Goal: Task Accomplishment & Management: Manage account settings

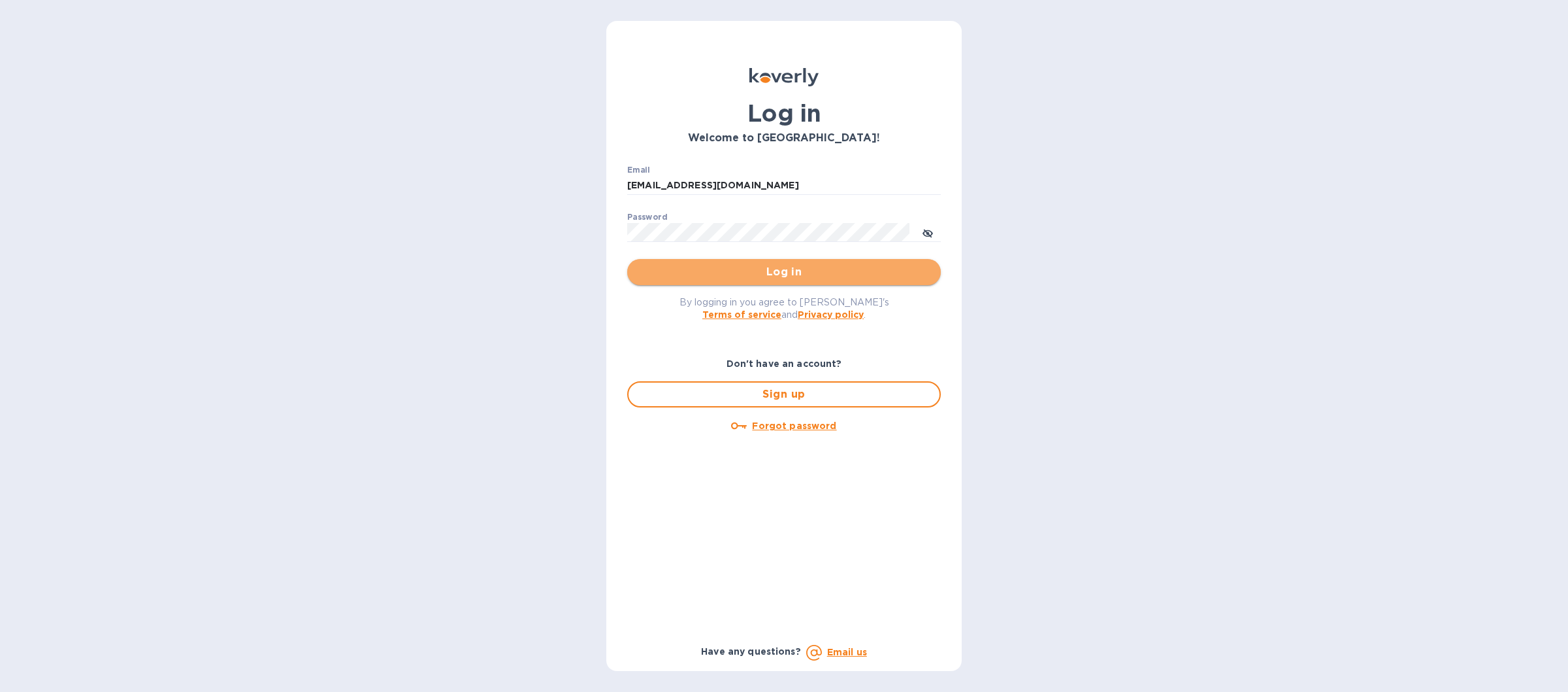
click at [643, 267] on span "Log in" at bounding box center [784, 272] width 292 height 16
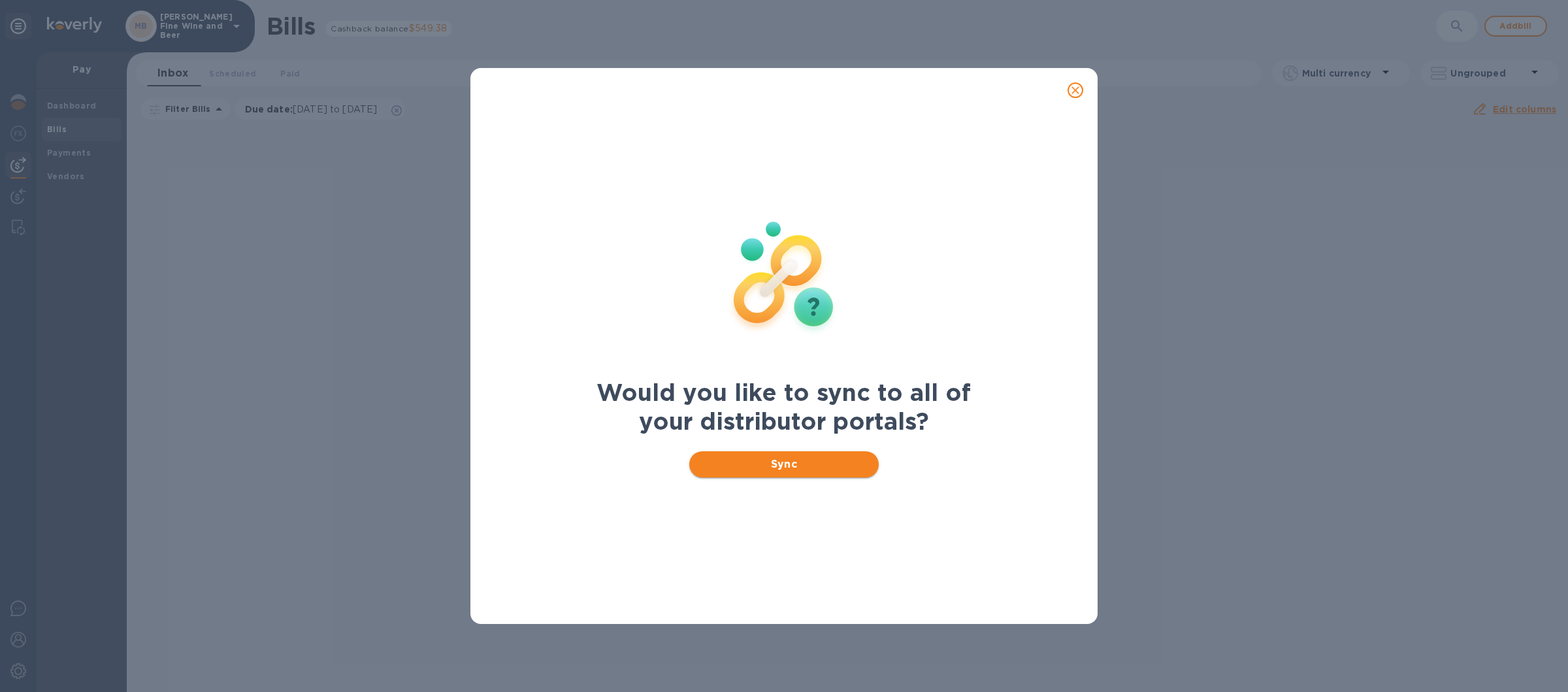
click at [747, 467] on span "Sync" at bounding box center [784, 465] width 169 height 16
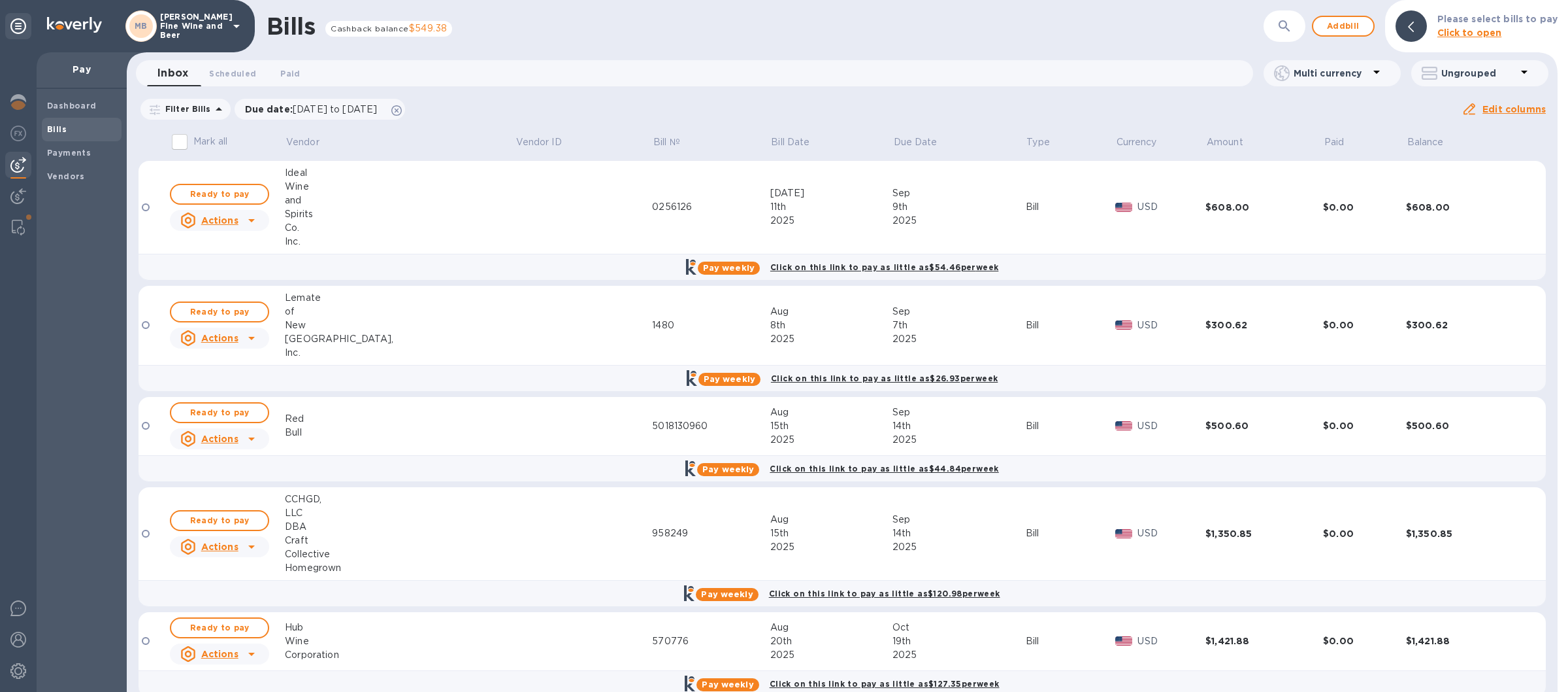
click at [237, 29] on icon at bounding box center [237, 26] width 16 height 16
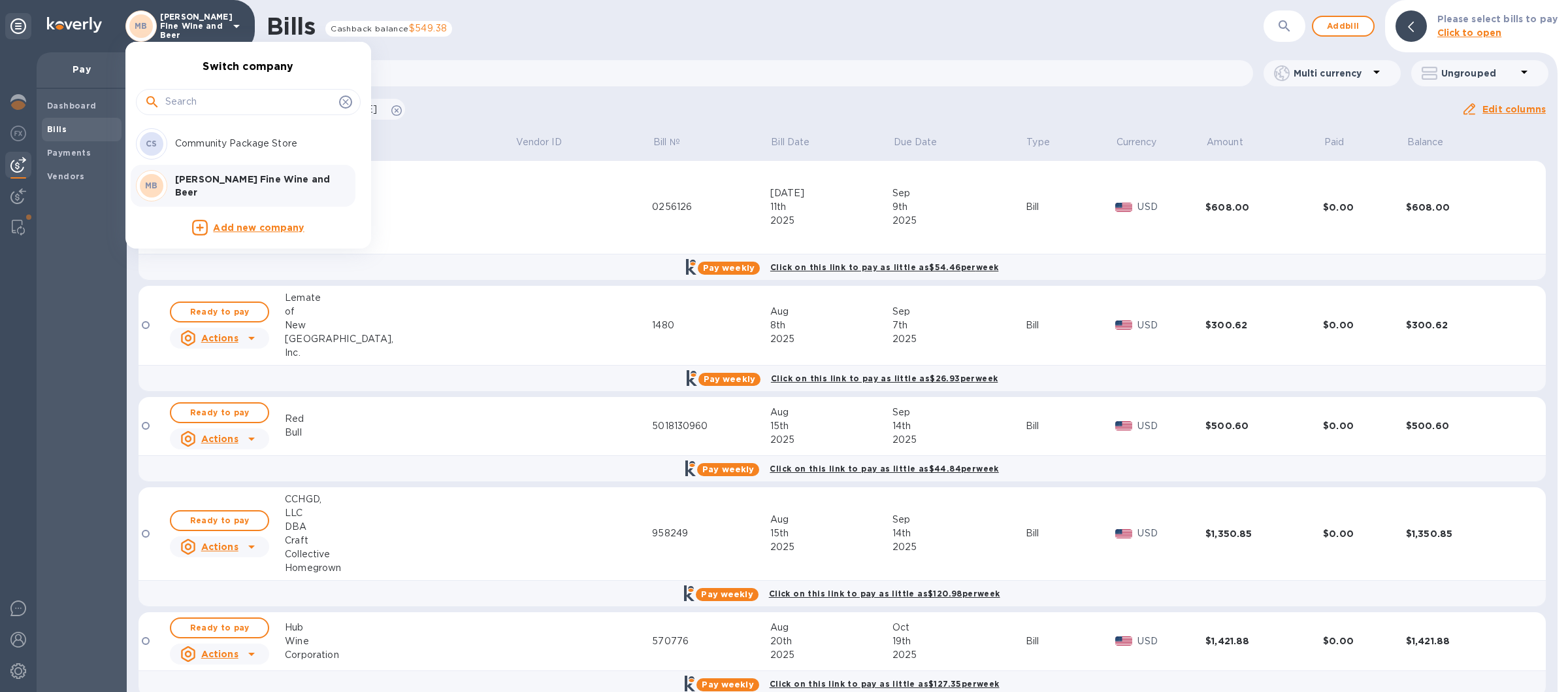
click at [207, 143] on p "Community Package Store" at bounding box center [258, 143] width 165 height 14
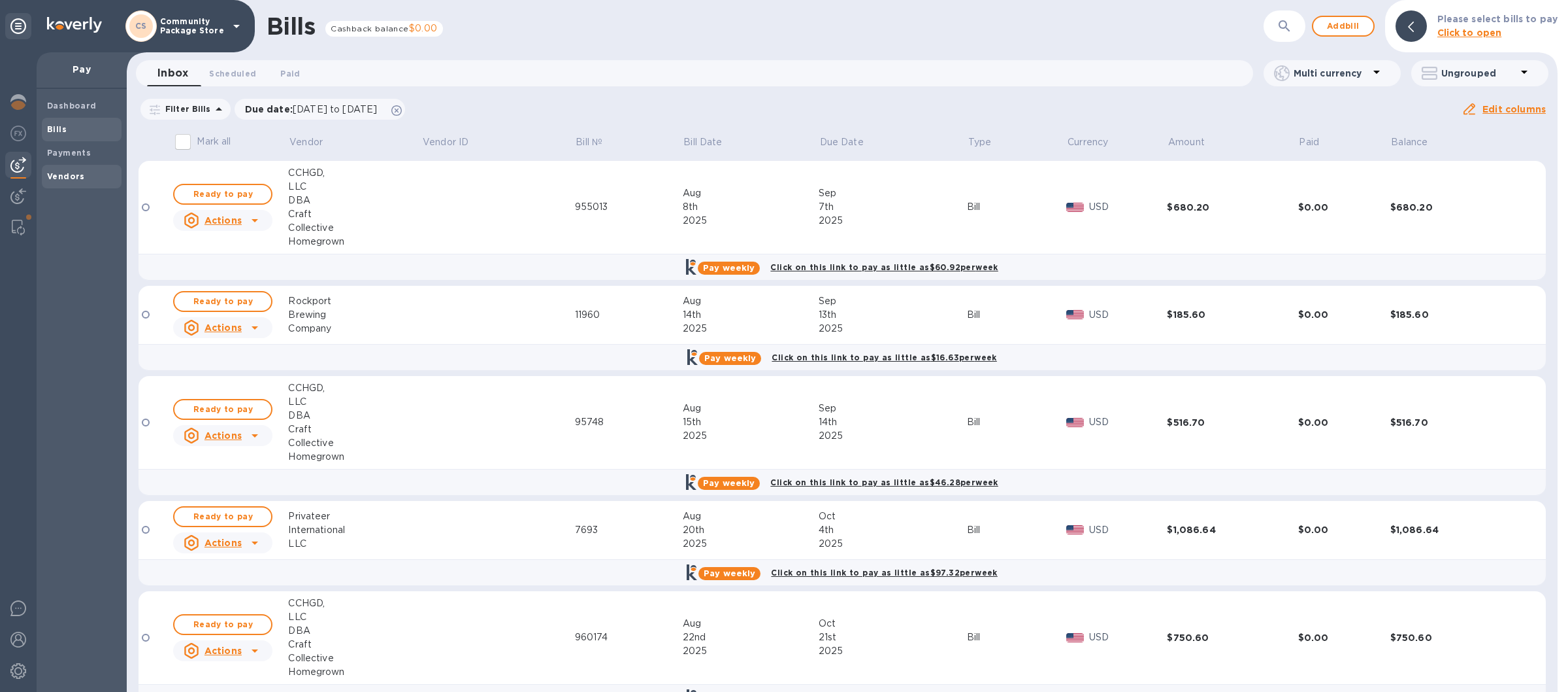
click at [90, 171] on span "Vendors" at bounding box center [82, 176] width 69 height 13
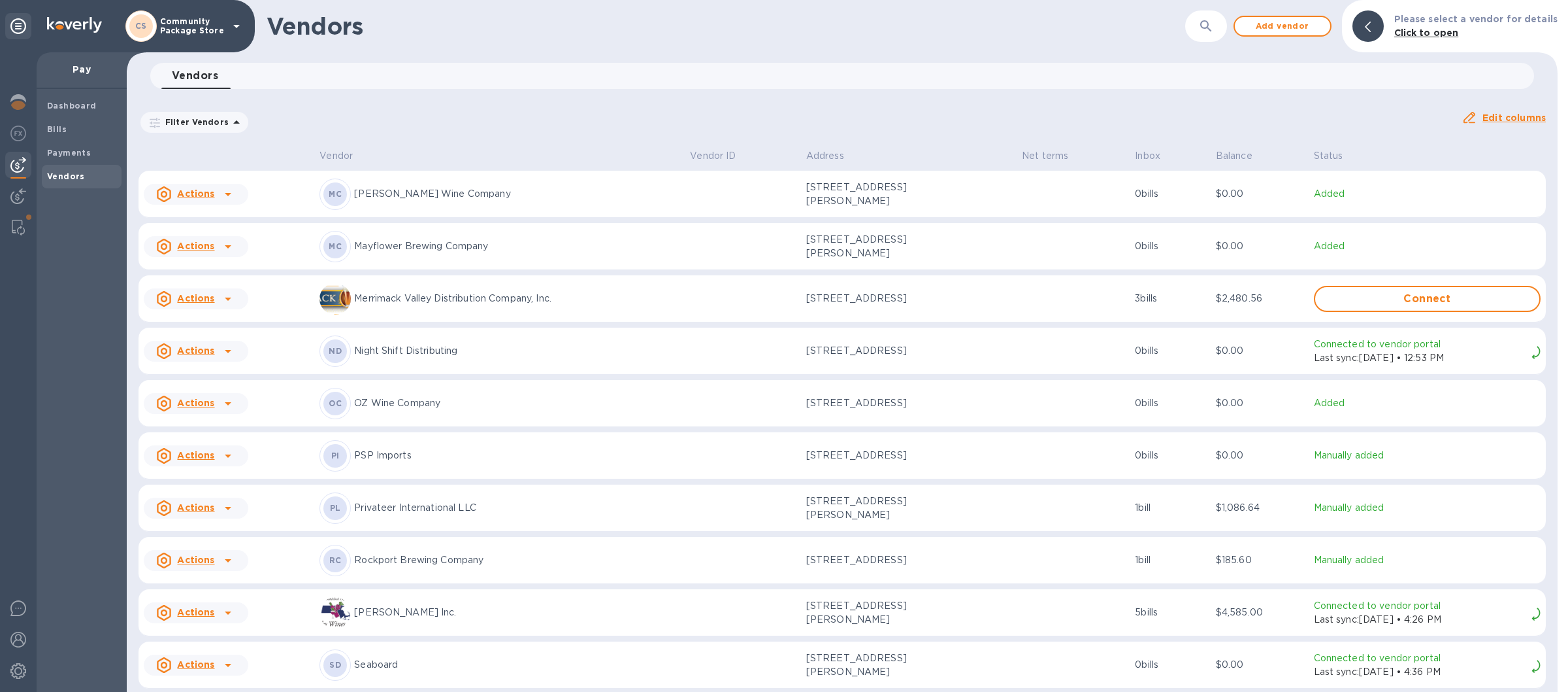
scroll to position [1557, 0]
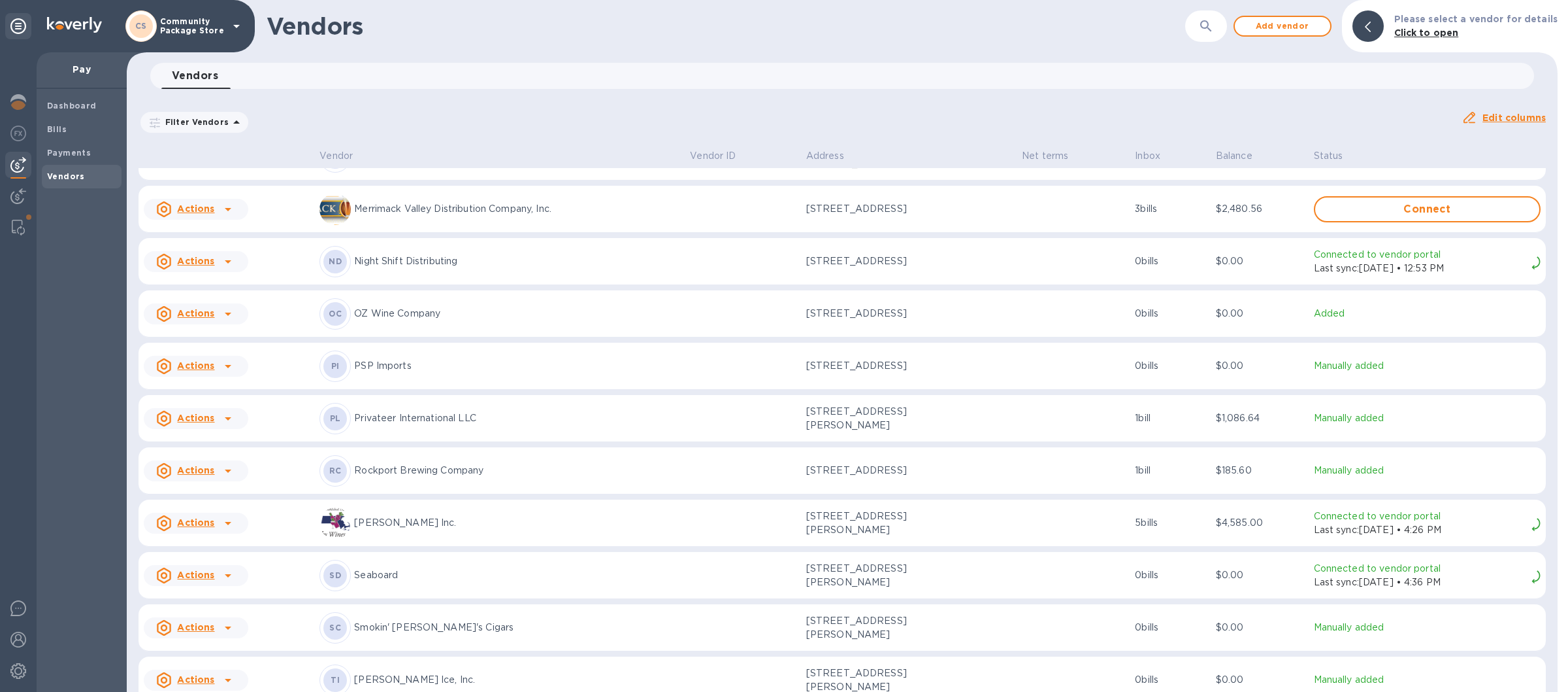
click at [403, 472] on p "Rockport Brewing Company" at bounding box center [516, 471] width 325 height 14
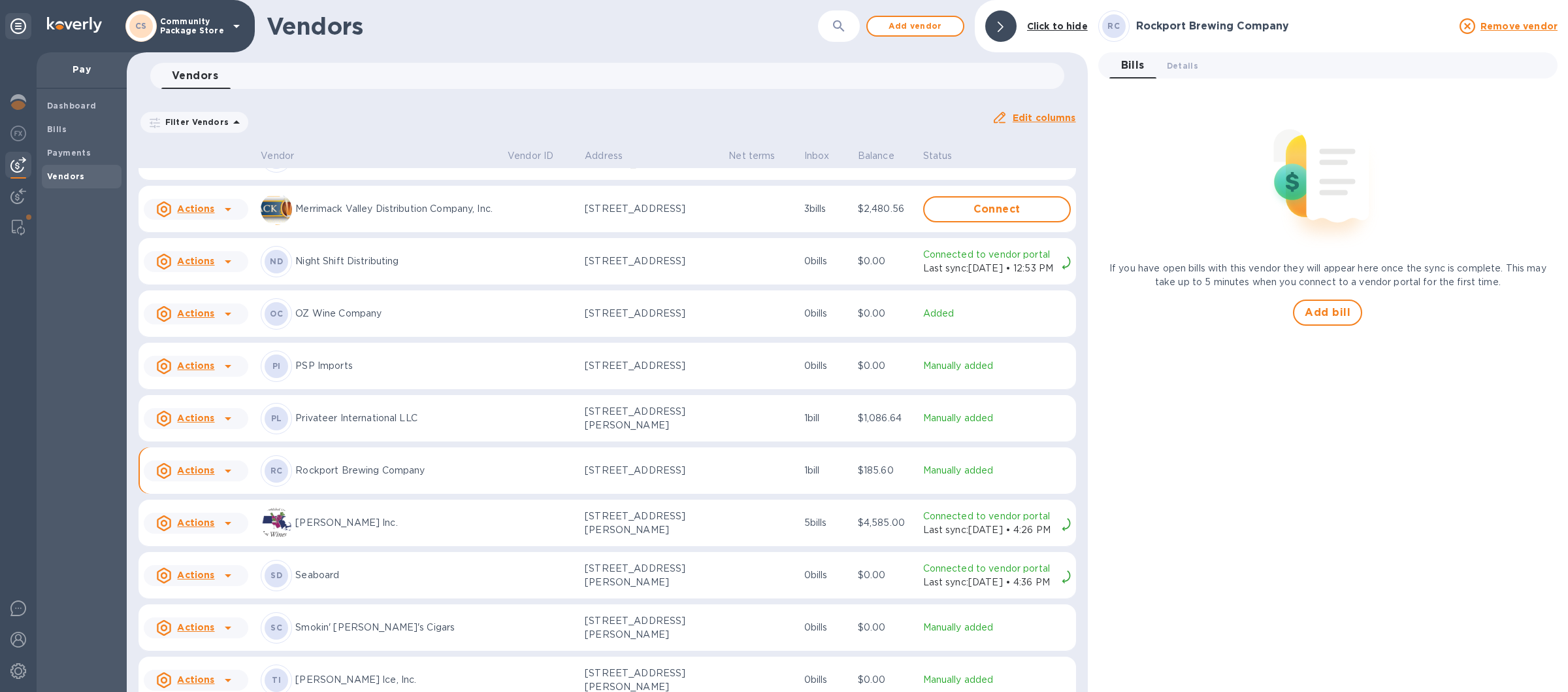
scroll to position [1579, 0]
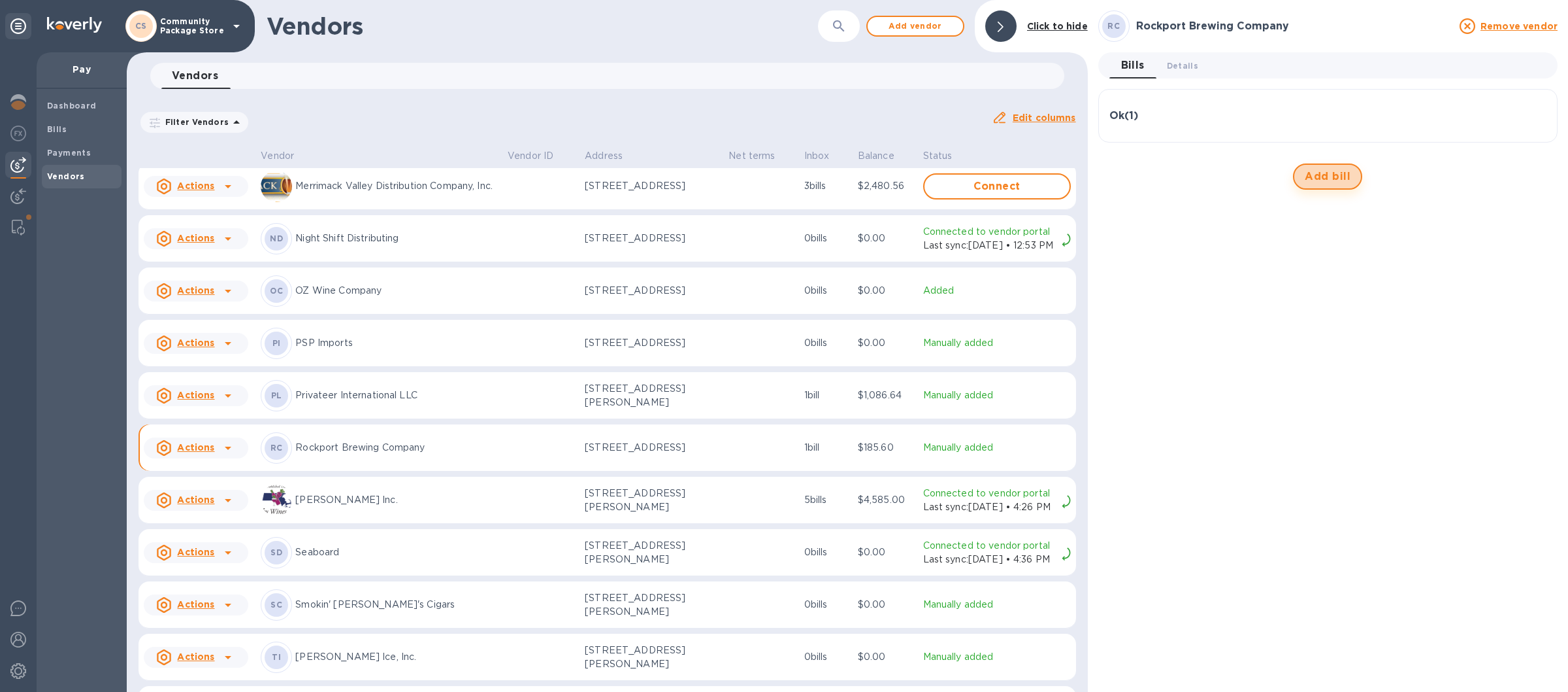
click at [1345, 173] on span "Add bill" at bounding box center [1328, 176] width 46 height 16
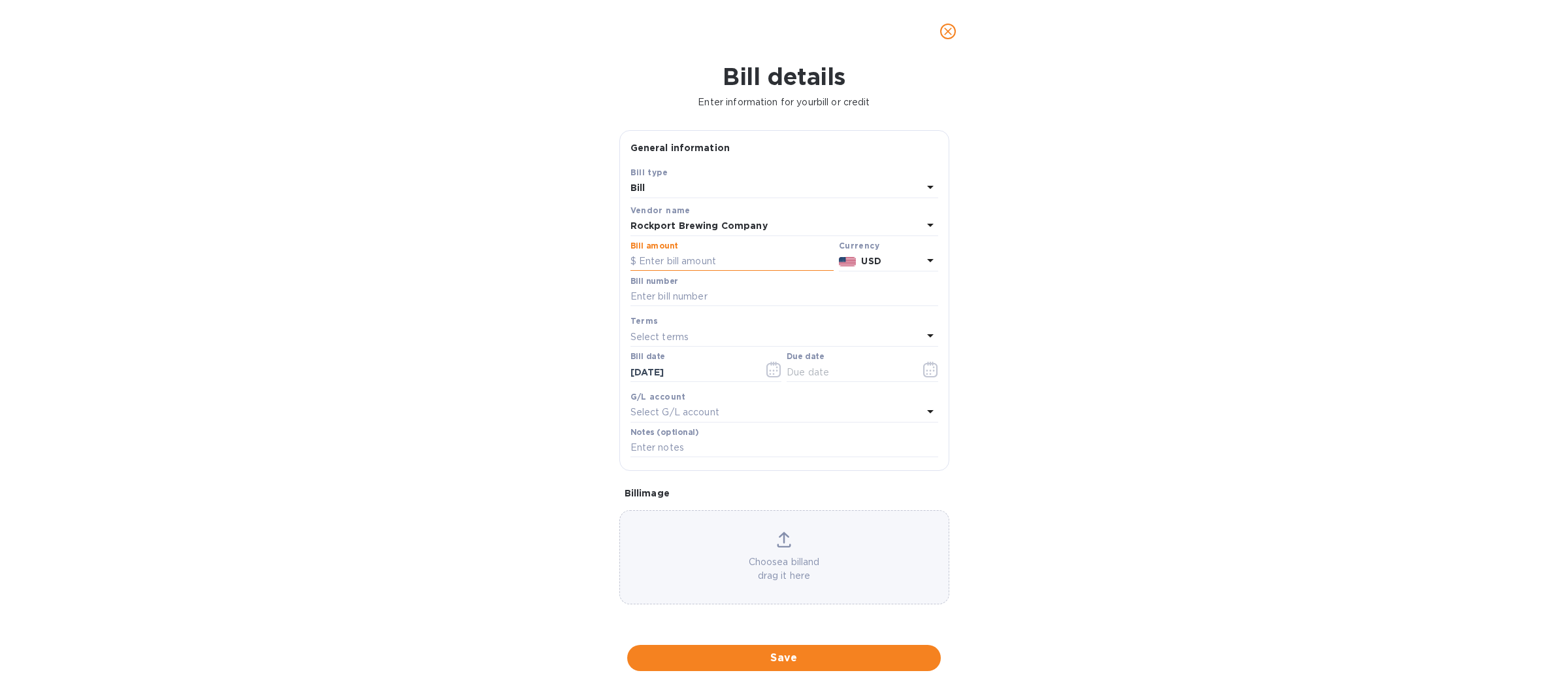
drag, startPoint x: 671, startPoint y: 267, endPoint x: 827, endPoint y: 248, distance: 157.2
click at [672, 267] on input "text" at bounding box center [732, 261] width 203 height 20
type input "216.60"
click at [674, 296] on input "text" at bounding box center [784, 297] width 308 height 20
type input "12091"
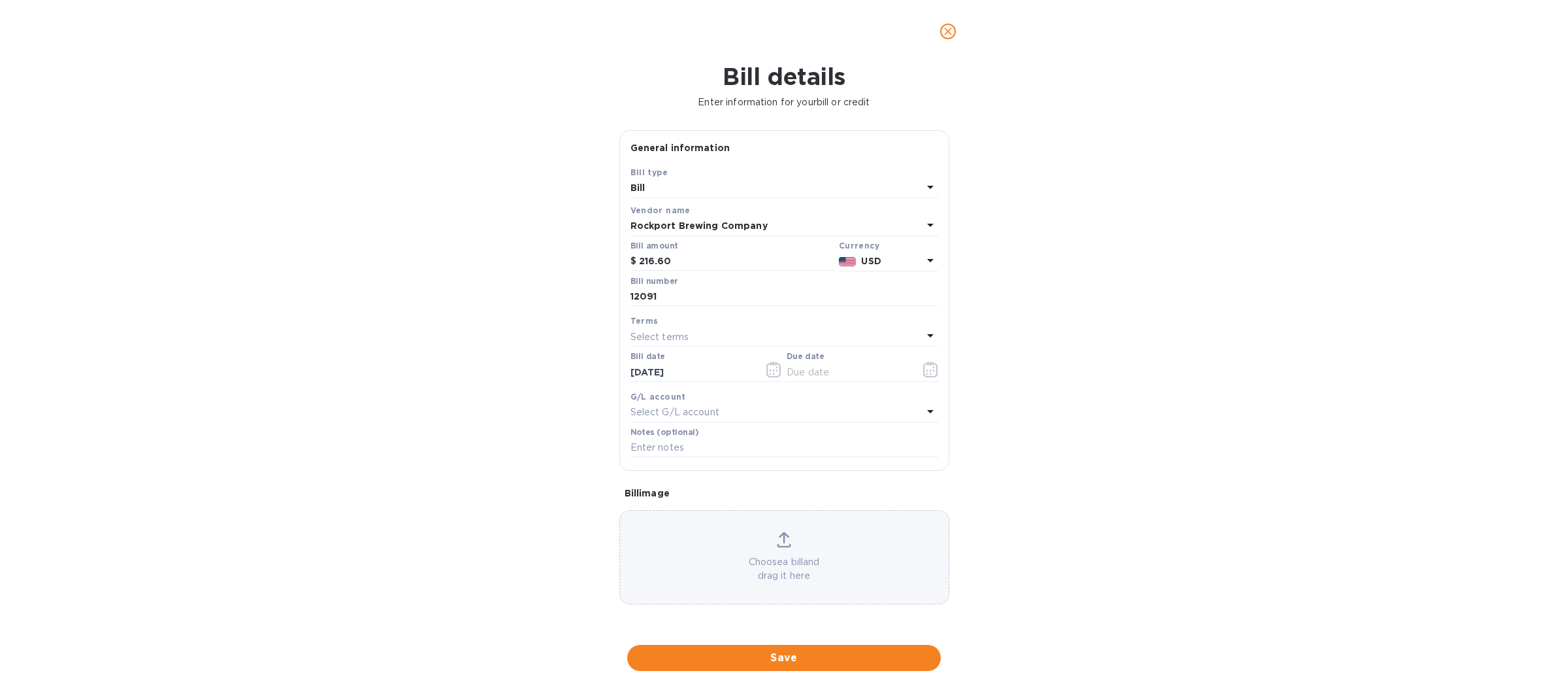
click at [928, 333] on icon at bounding box center [930, 335] width 16 height 16
click at [660, 412] on p "Net 30" at bounding box center [779, 412] width 277 height 14
type input "[DATE]"
click at [761, 655] on span "Save" at bounding box center [784, 658] width 292 height 16
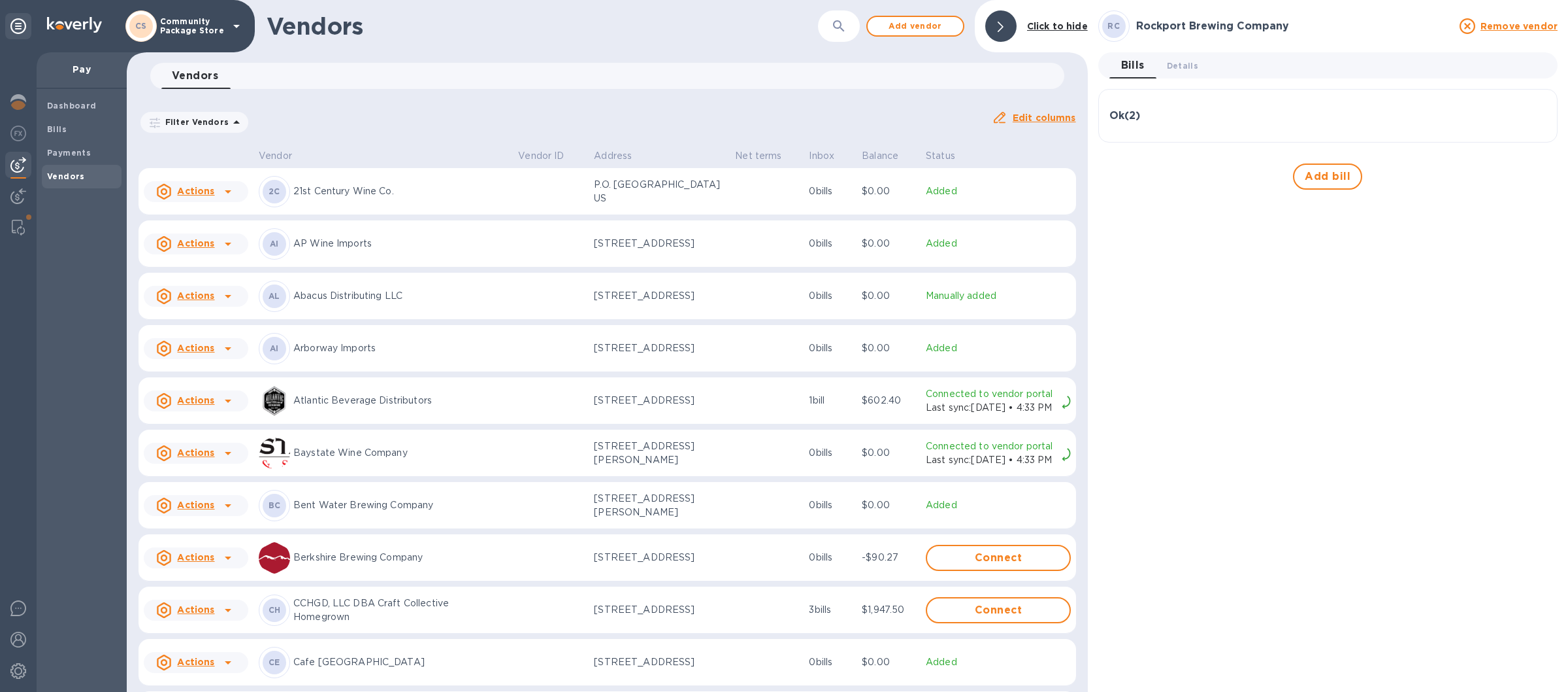
click at [333, 564] on p "Berkshire Brewing Company" at bounding box center [400, 557] width 214 height 14
click at [1322, 176] on span "Add bill" at bounding box center [1328, 176] width 46 height 16
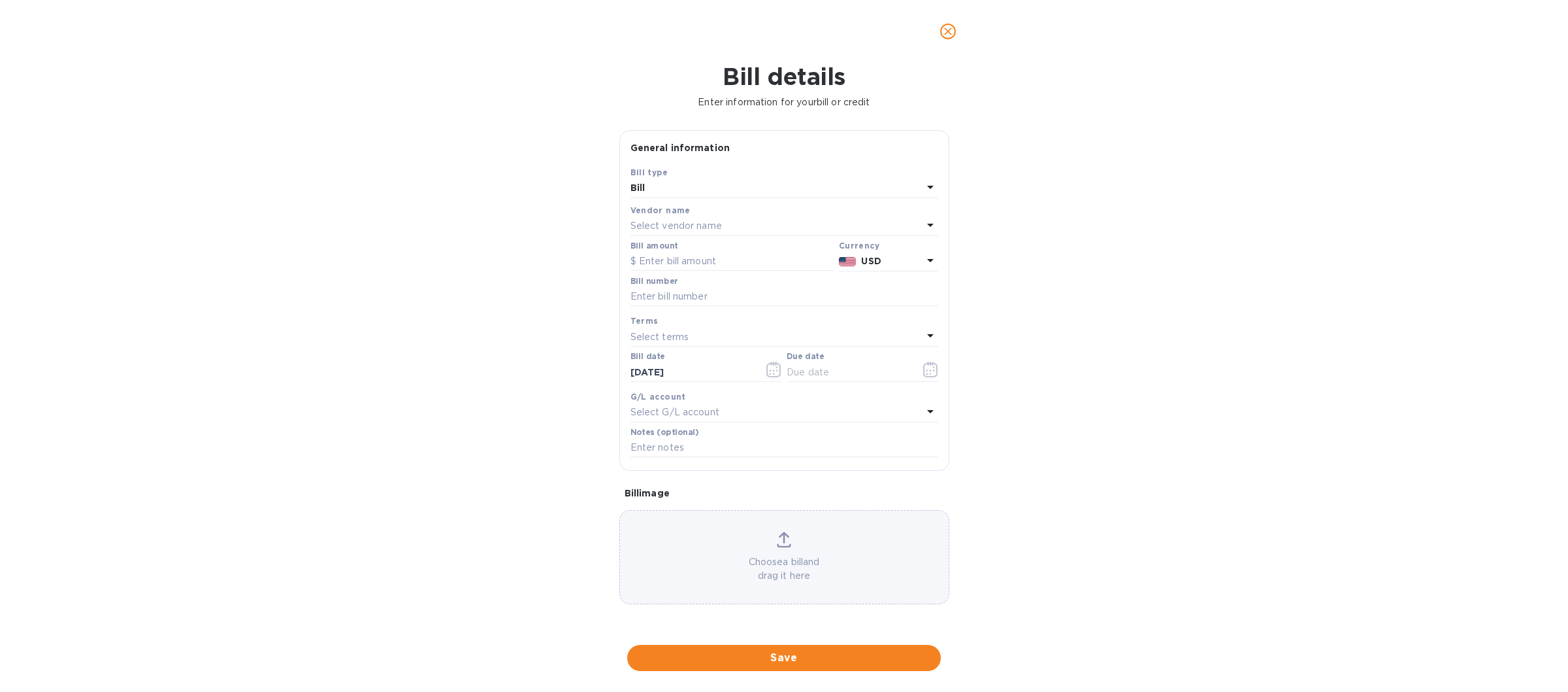
type input "[DATE]"
click at [642, 258] on input "text" at bounding box center [732, 261] width 203 height 20
click at [946, 29] on icon "close" at bounding box center [948, 31] width 8 height 8
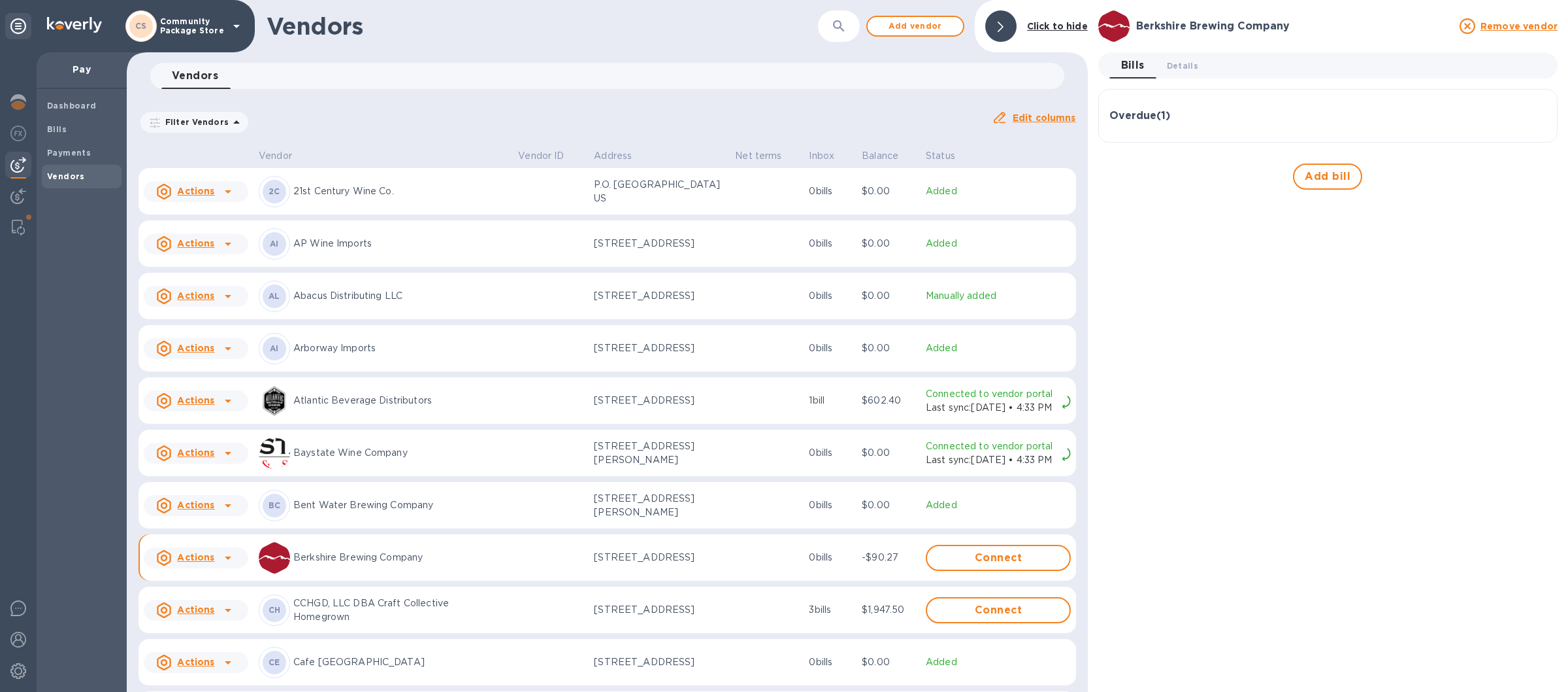
click at [1213, 109] on div "Overdue ( 1 )" at bounding box center [1329, 115] width 437 height 31
click at [1256, 125] on div "Overdue ( 1 )" at bounding box center [1329, 122] width 437 height 12
click at [1327, 174] on span "Add bill" at bounding box center [1328, 176] width 46 height 16
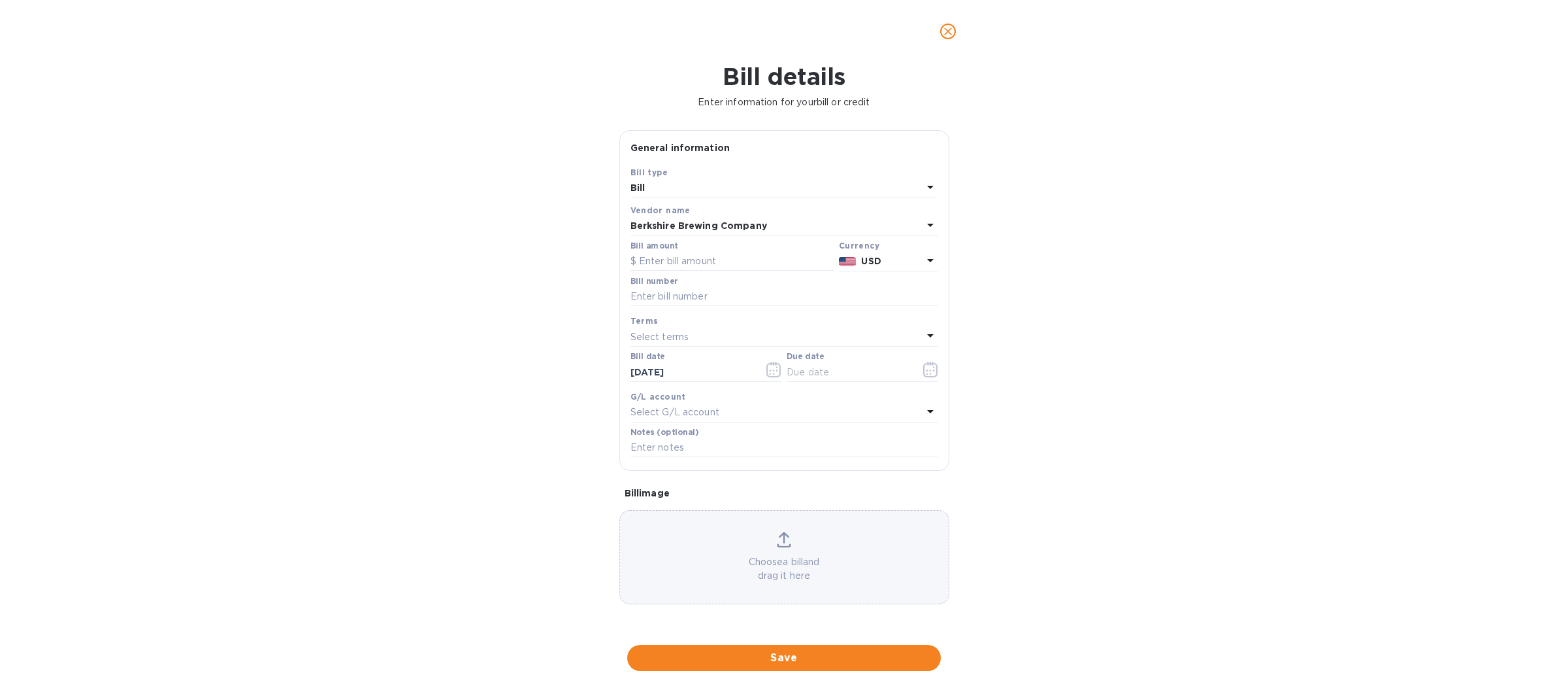
type input "[DATE]"
click at [668, 265] on input "text" at bounding box center [732, 261] width 203 height 20
type input "425.50"
click at [679, 295] on input "text" at bounding box center [784, 297] width 308 height 20
type input "1969189"
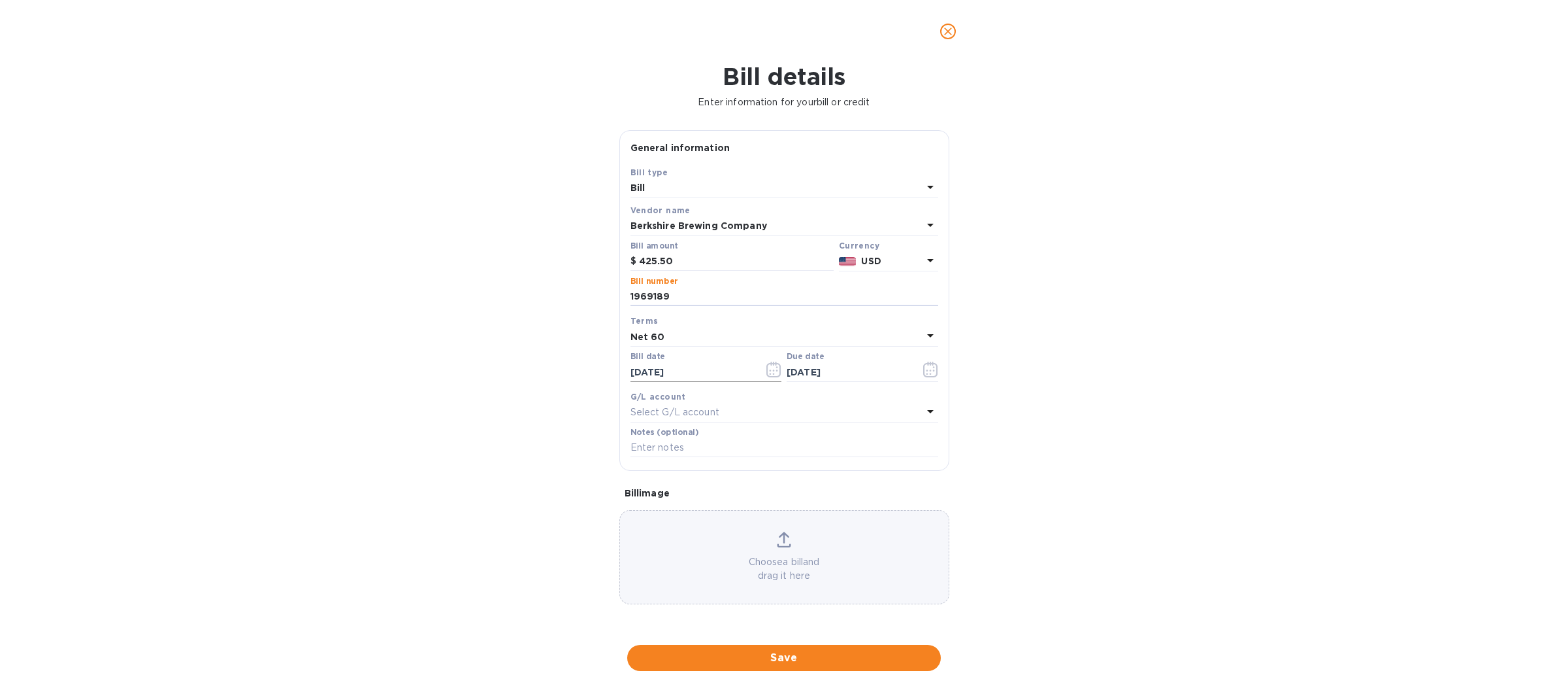
click at [770, 375] on icon "button" at bounding box center [773, 369] width 15 height 16
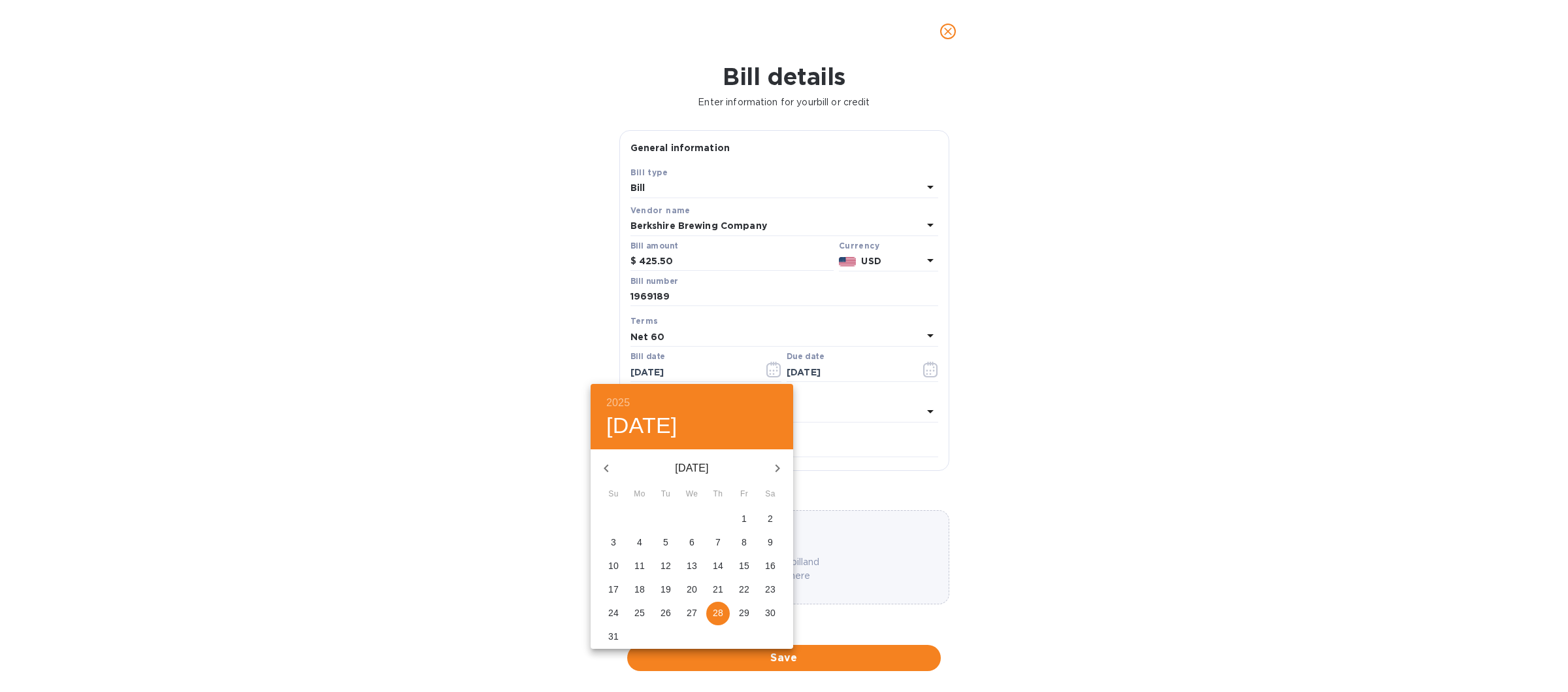
click at [684, 616] on span "27" at bounding box center [692, 612] width 23 height 13
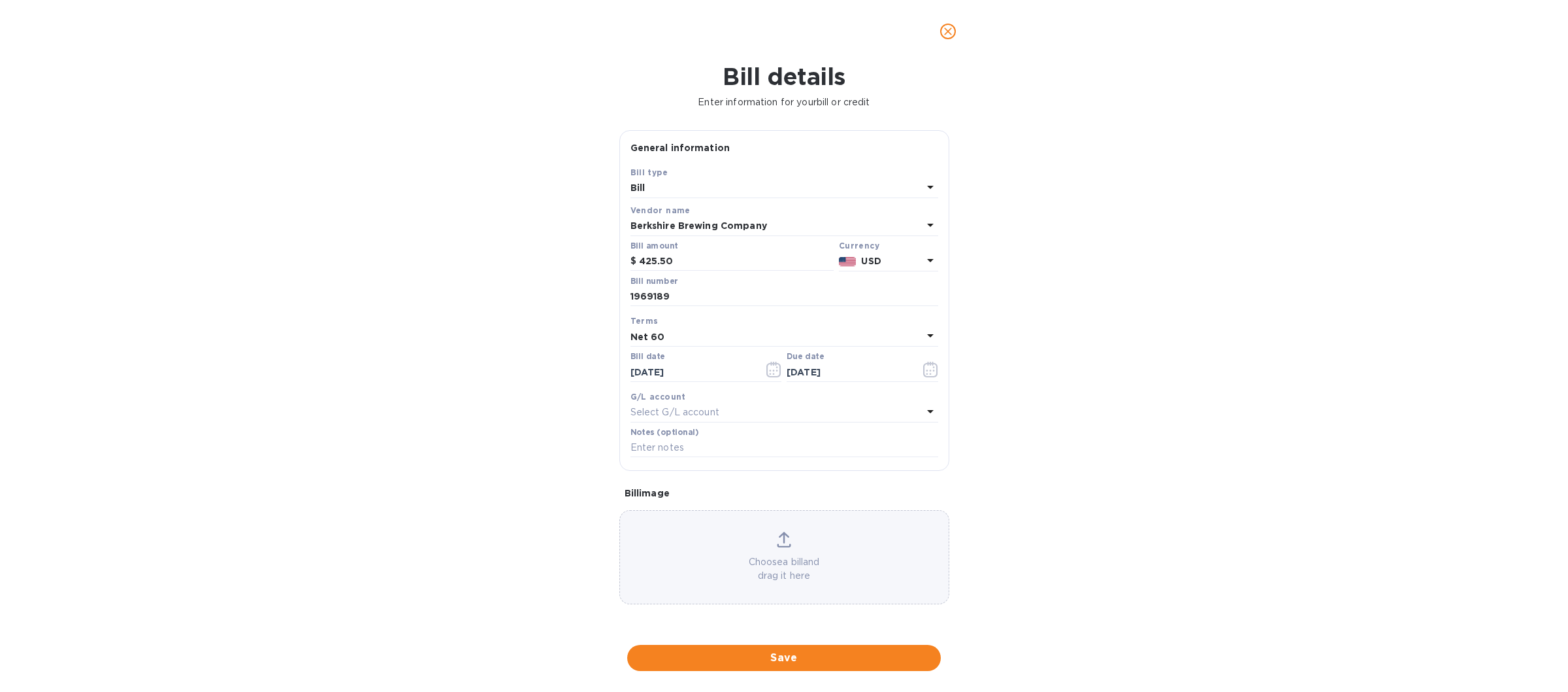
type input "[DATE]"
click at [725, 661] on span "Save" at bounding box center [784, 658] width 292 height 16
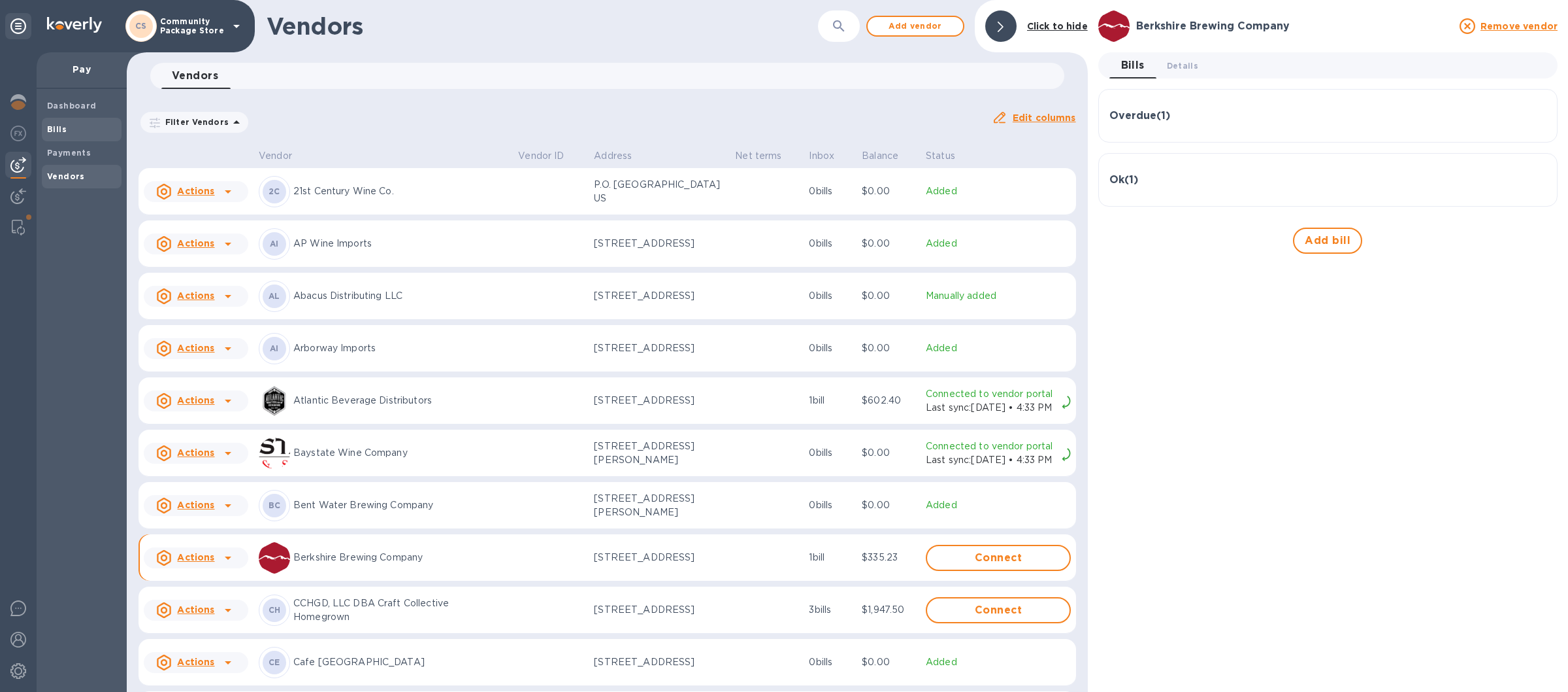
click at [69, 127] on span "Bills" at bounding box center [82, 129] width 69 height 13
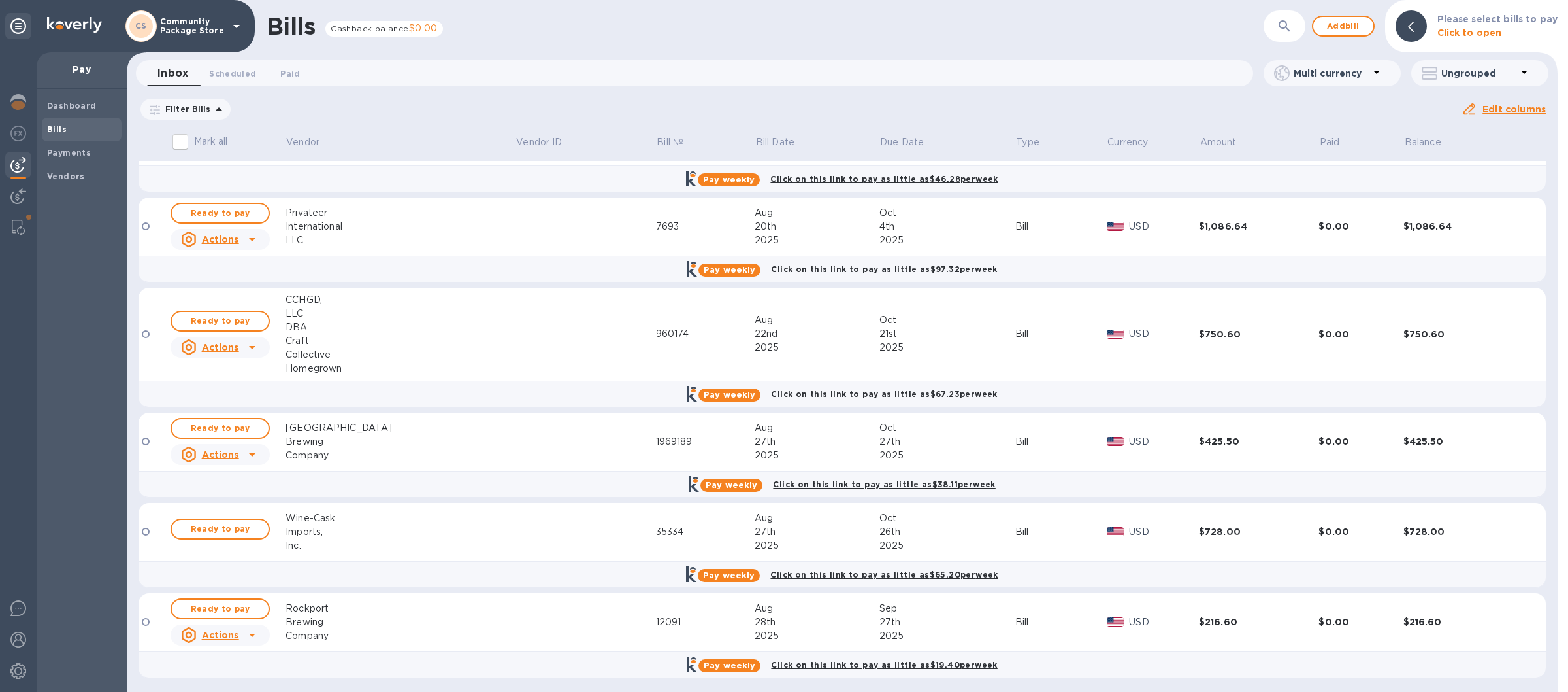
scroll to position [308, 0]
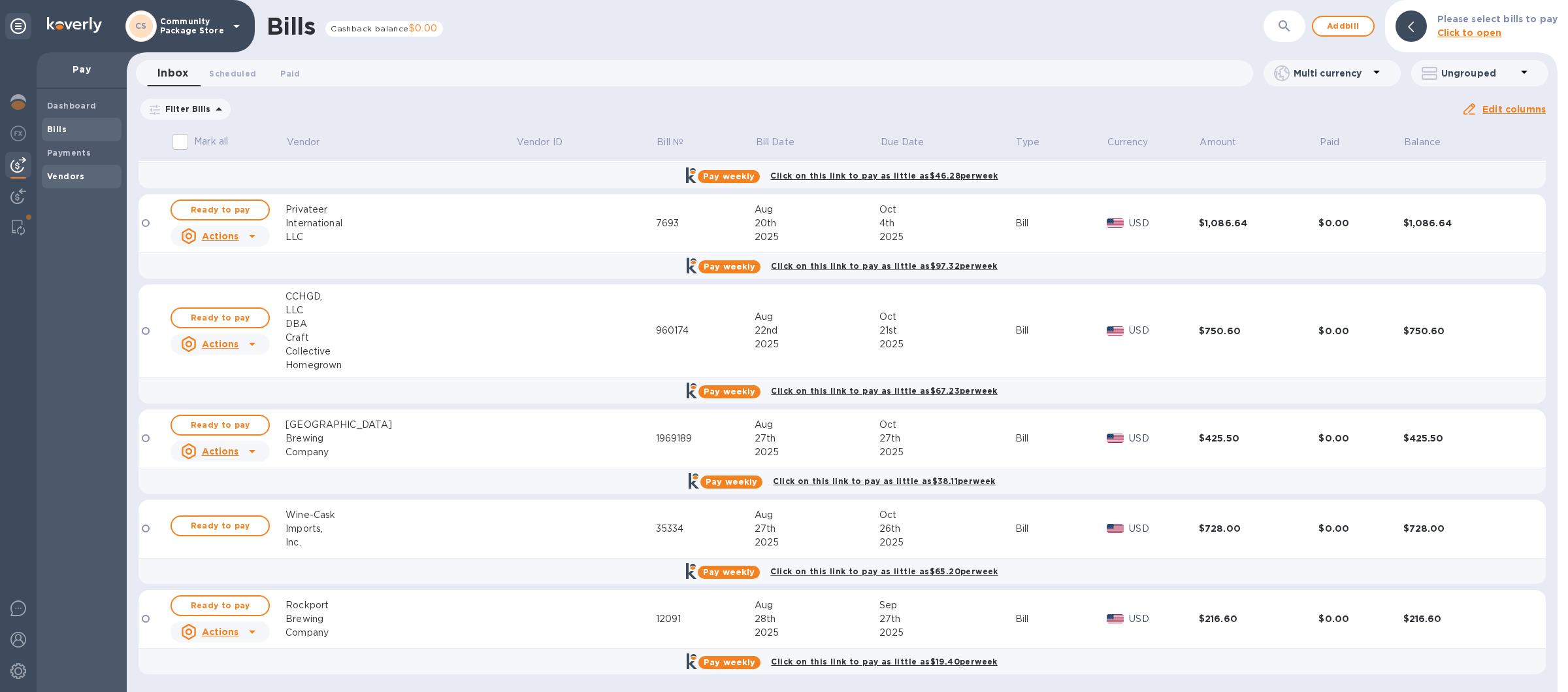
click at [62, 174] on b "Vendors" at bounding box center [66, 175] width 38 height 10
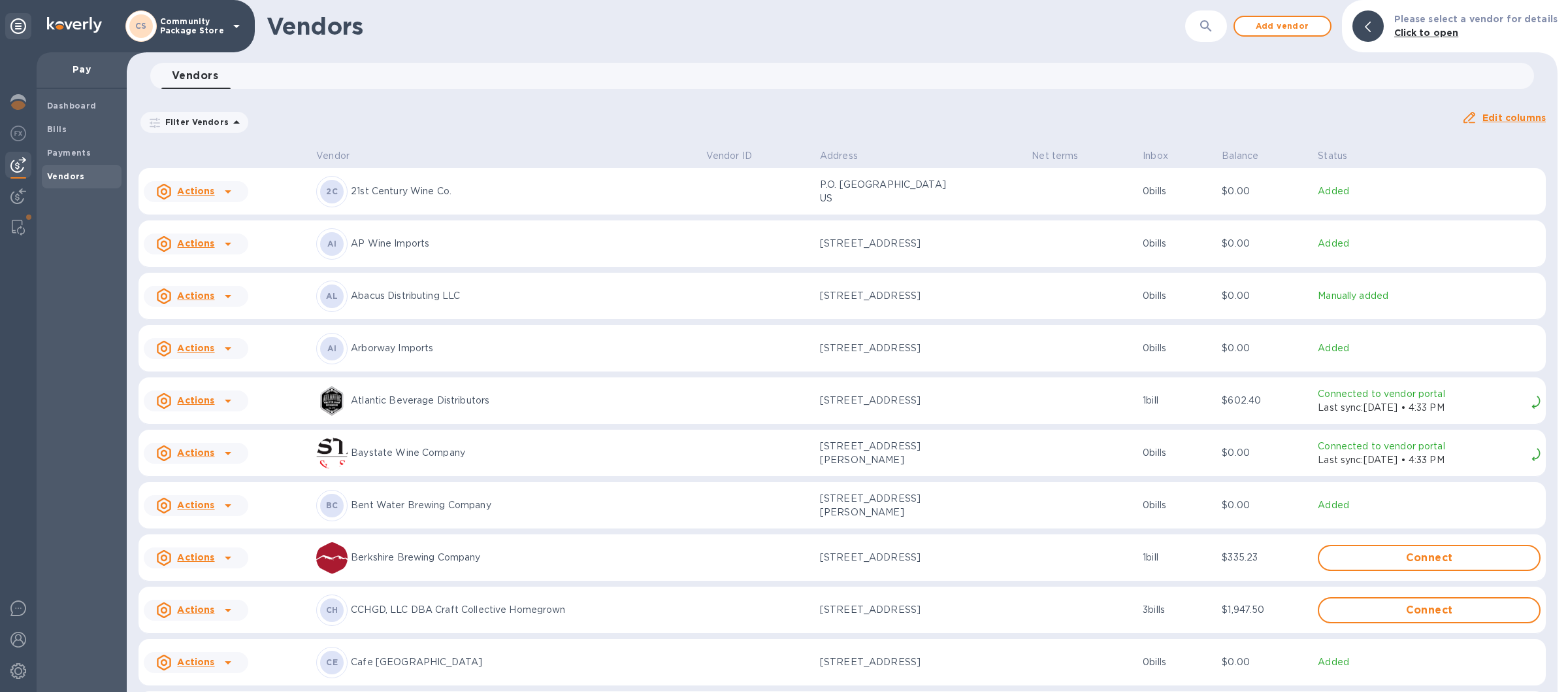
click at [377, 564] on p "Berkshire Brewing Company" at bounding box center [523, 557] width 345 height 14
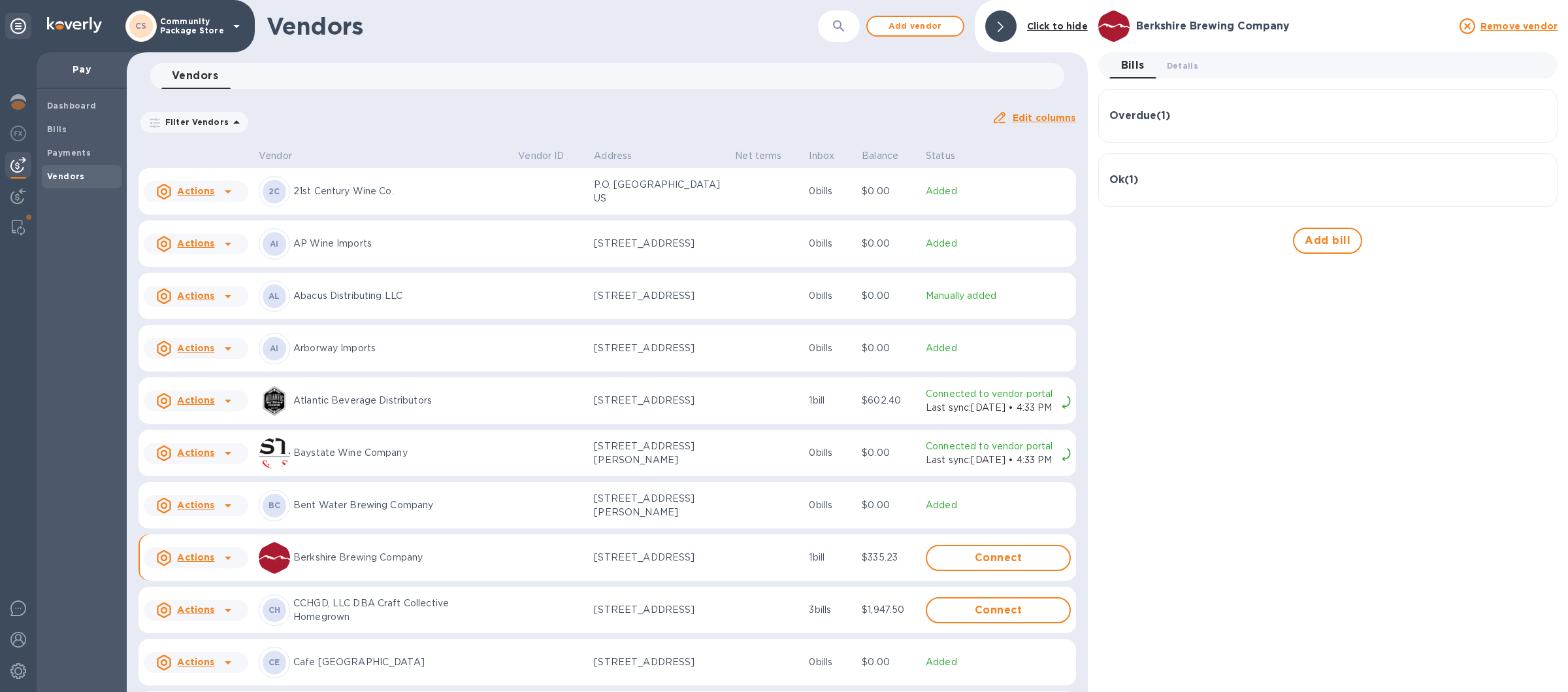
click at [1213, 117] on div "Overdue ( 1 )" at bounding box center [1329, 116] width 437 height 12
click at [1331, 331] on span "Add bill" at bounding box center [1328, 333] width 46 height 16
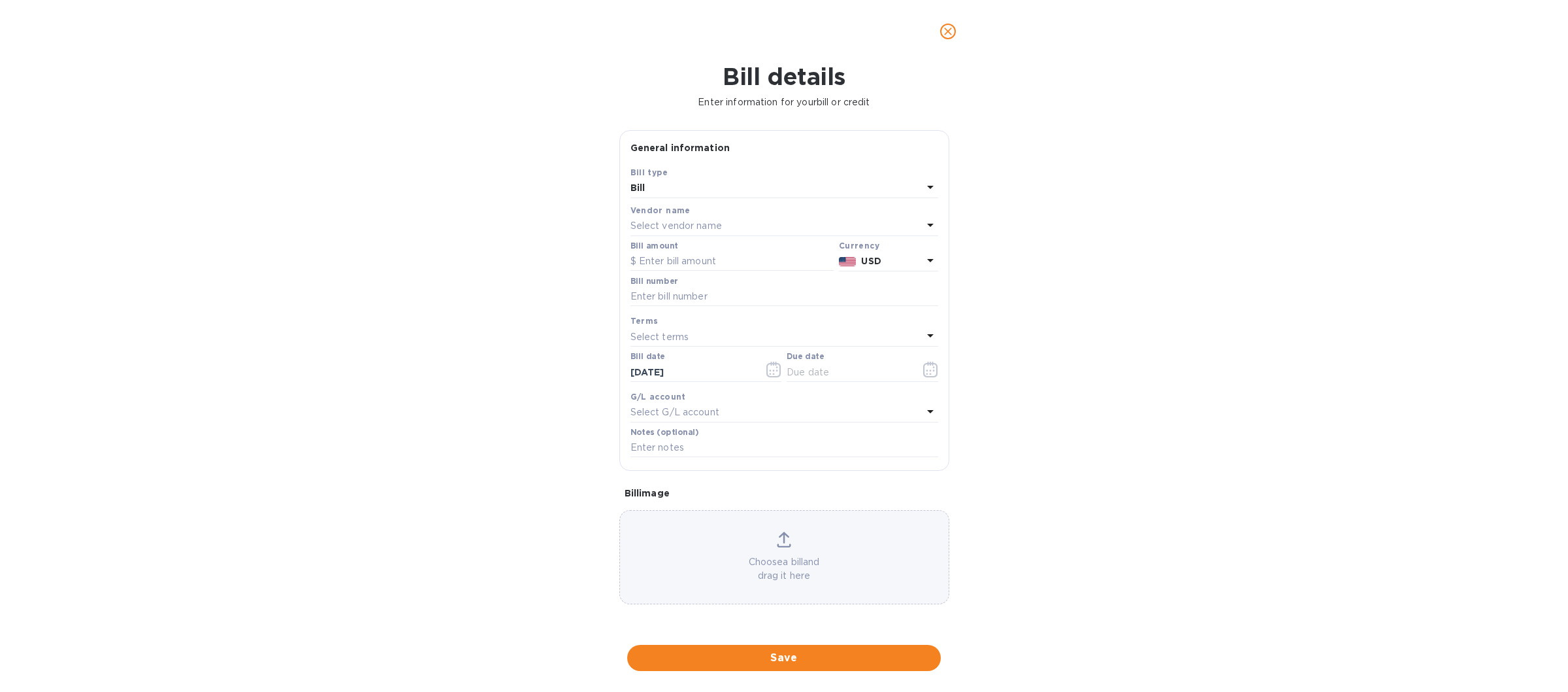
type input "[DATE]"
click at [666, 190] on div "Bill" at bounding box center [777, 188] width 292 height 18
click at [657, 237] on p "Credit" at bounding box center [779, 243] width 277 height 14
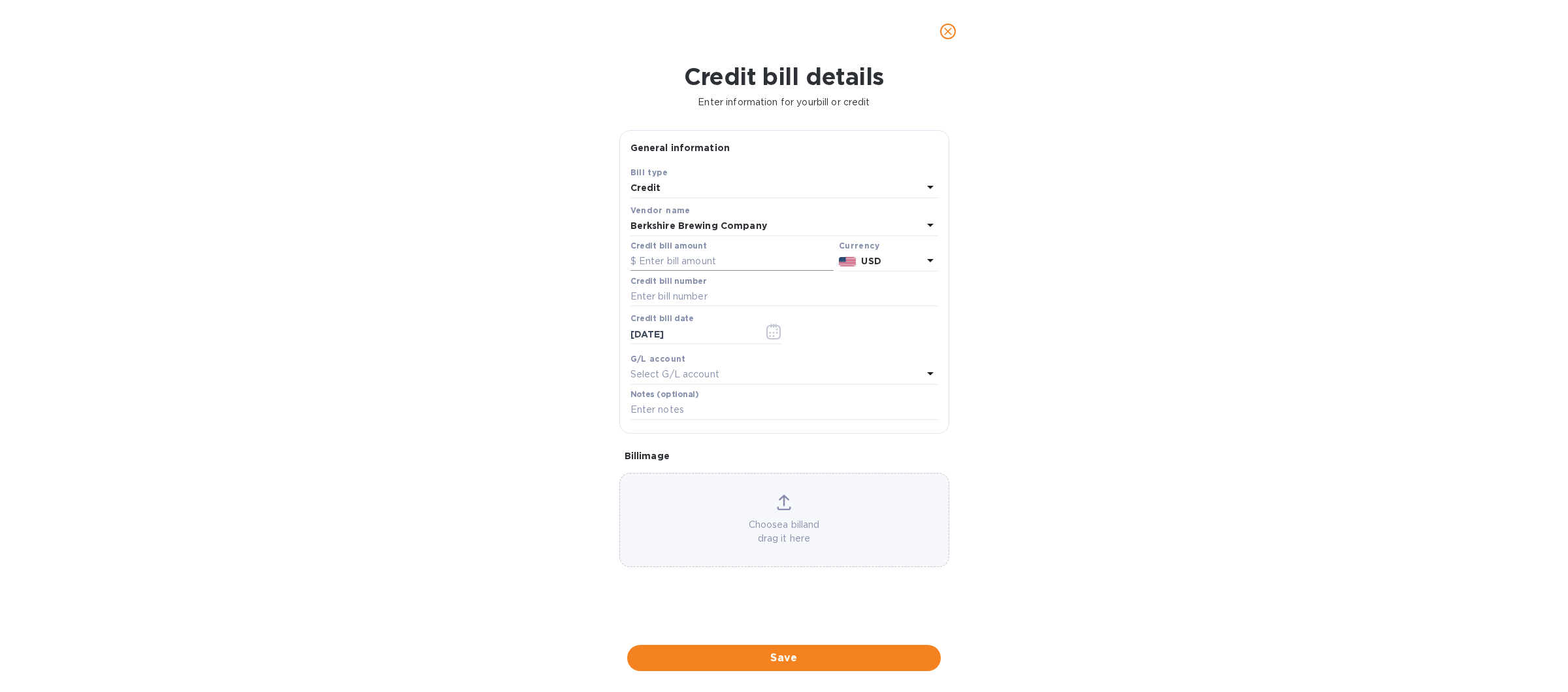
click at [664, 260] on input "text" at bounding box center [732, 261] width 203 height 20
type input "48.30"
click at [679, 298] on input "text" at bounding box center [784, 297] width 308 height 20
type input "1969188"
click at [777, 333] on icon "button" at bounding box center [777, 333] width 2 height 2
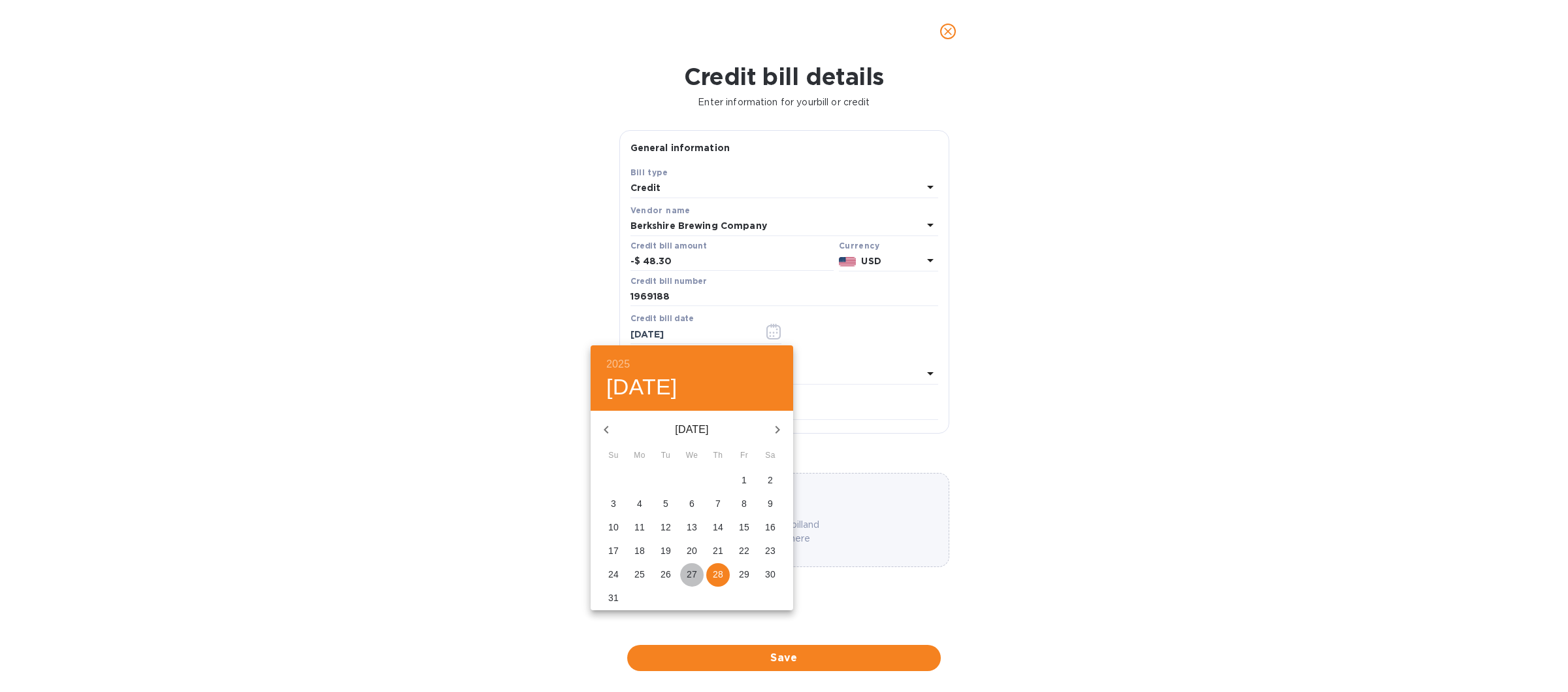
click at [687, 574] on p "27" at bounding box center [692, 574] width 10 height 13
type input "[DATE]"
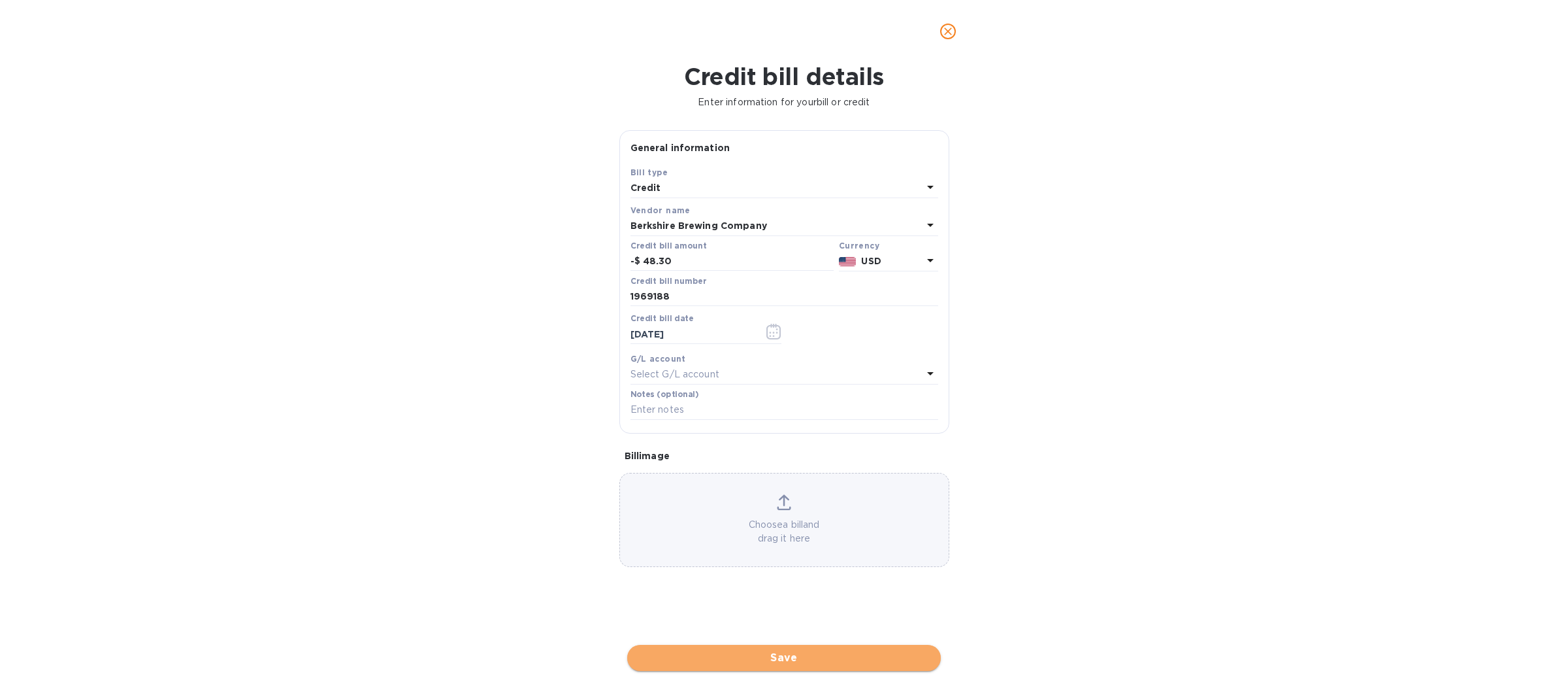
click at [768, 658] on span "Save" at bounding box center [784, 658] width 292 height 16
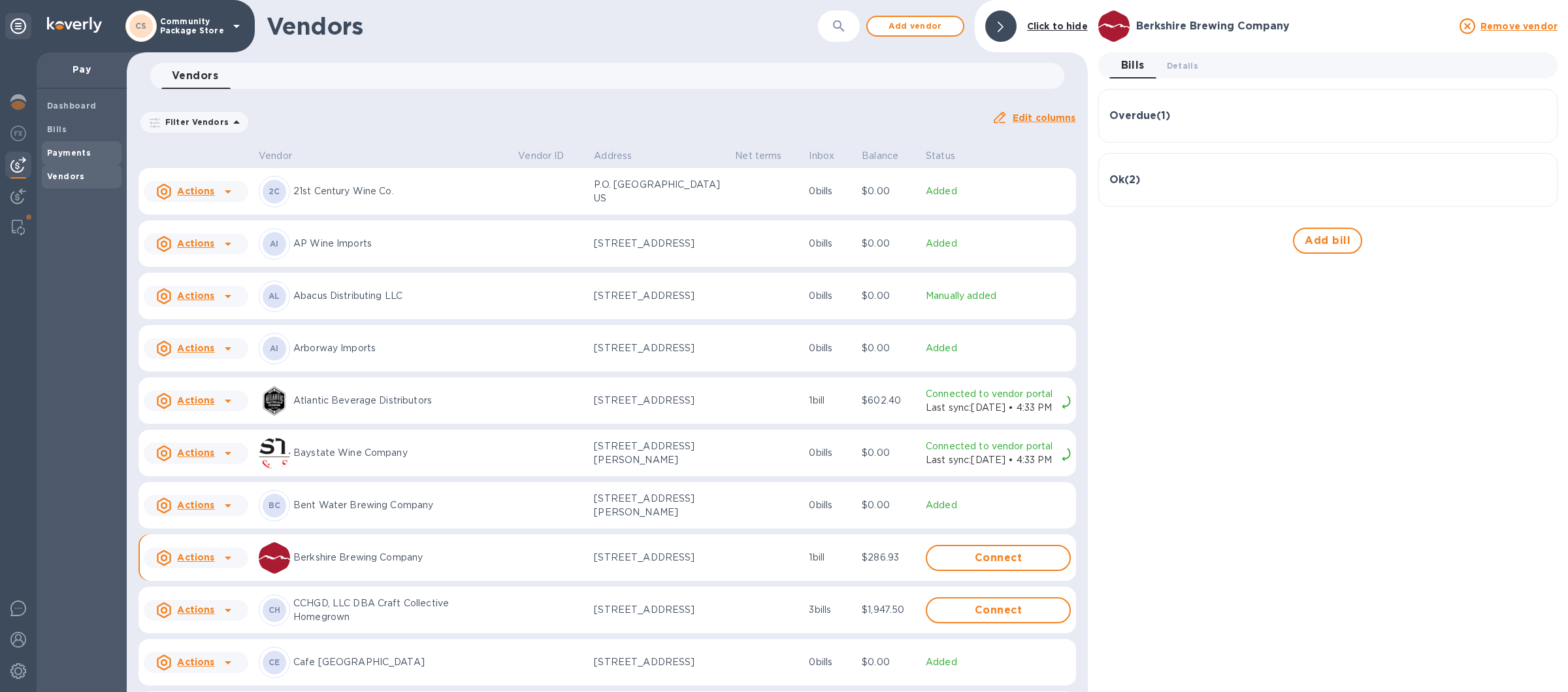
click at [82, 150] on b "Payments" at bounding box center [69, 152] width 43 height 10
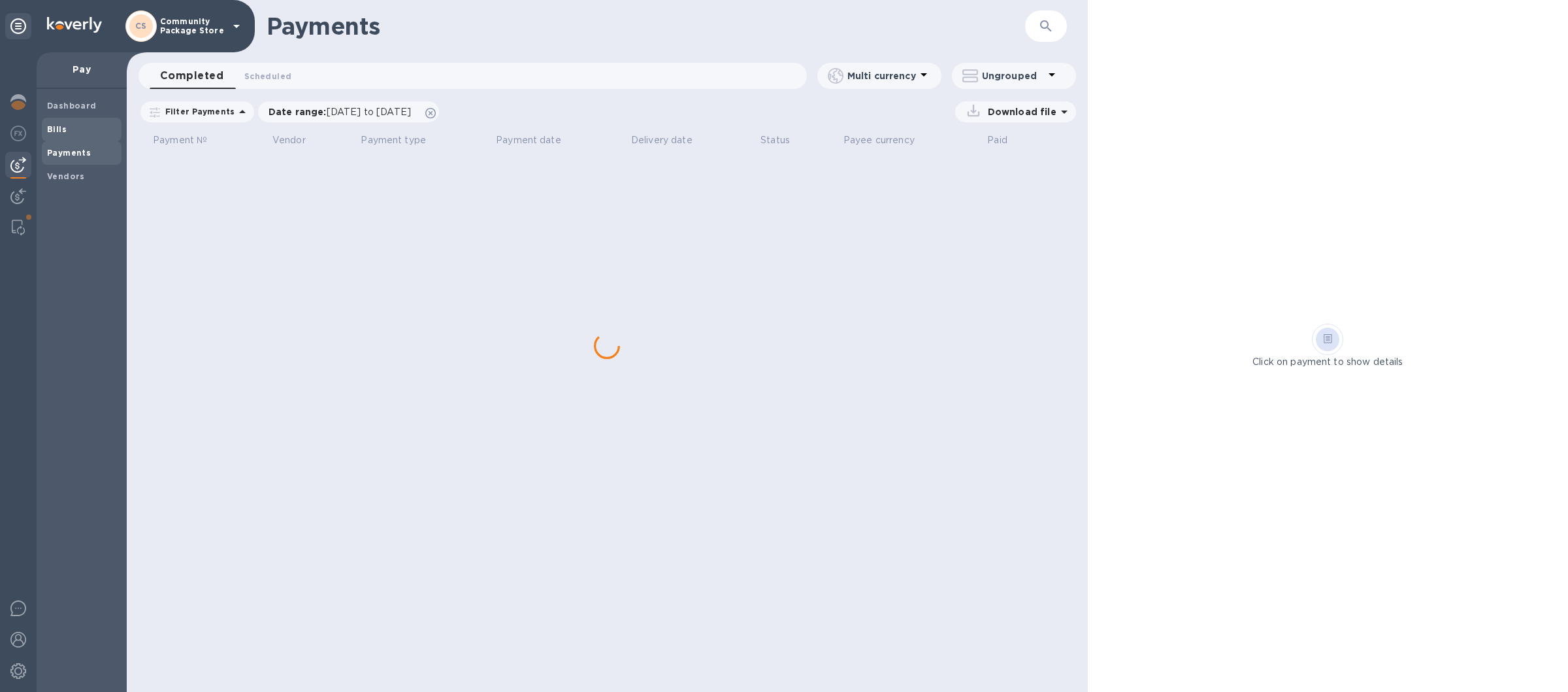
click at [82, 129] on span "Bills" at bounding box center [82, 129] width 69 height 13
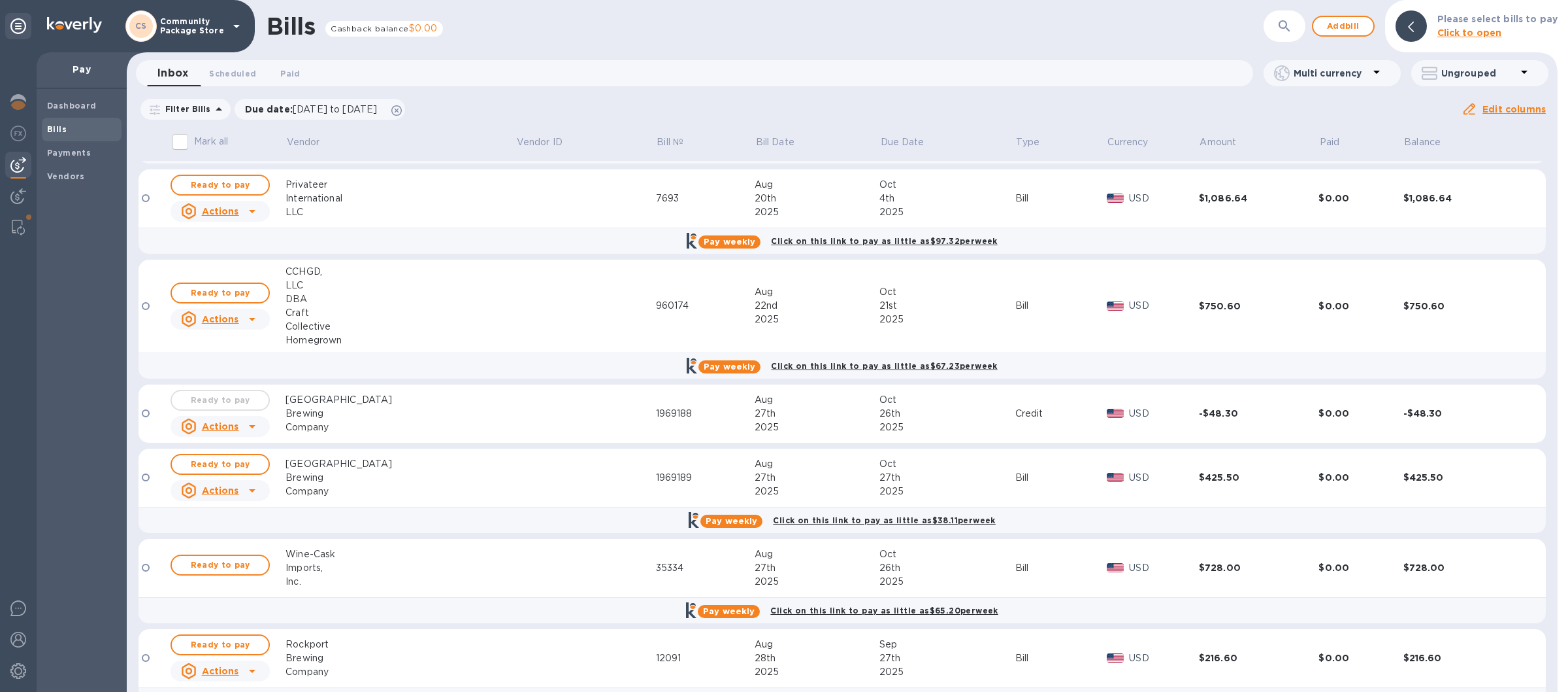
scroll to position [372, 0]
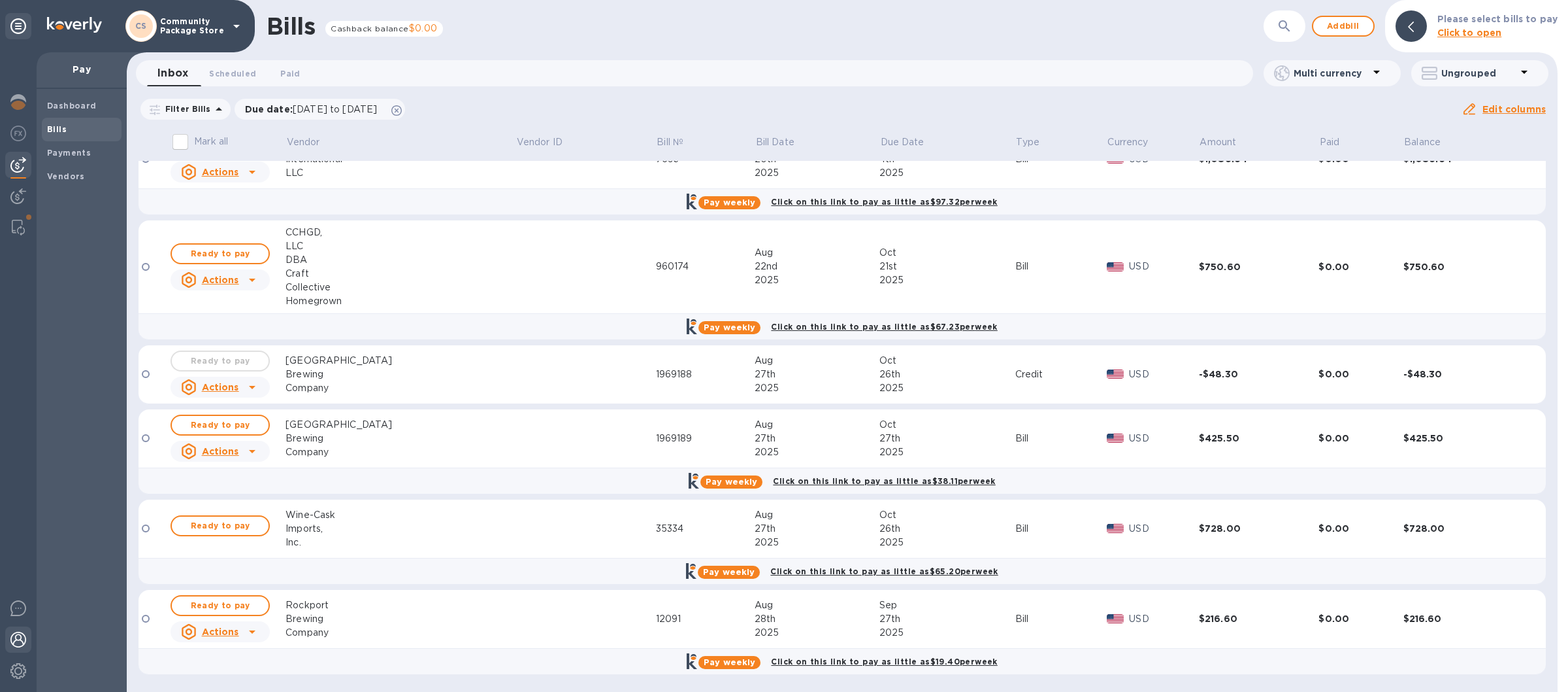
click at [14, 640] on img at bounding box center [18, 639] width 16 height 16
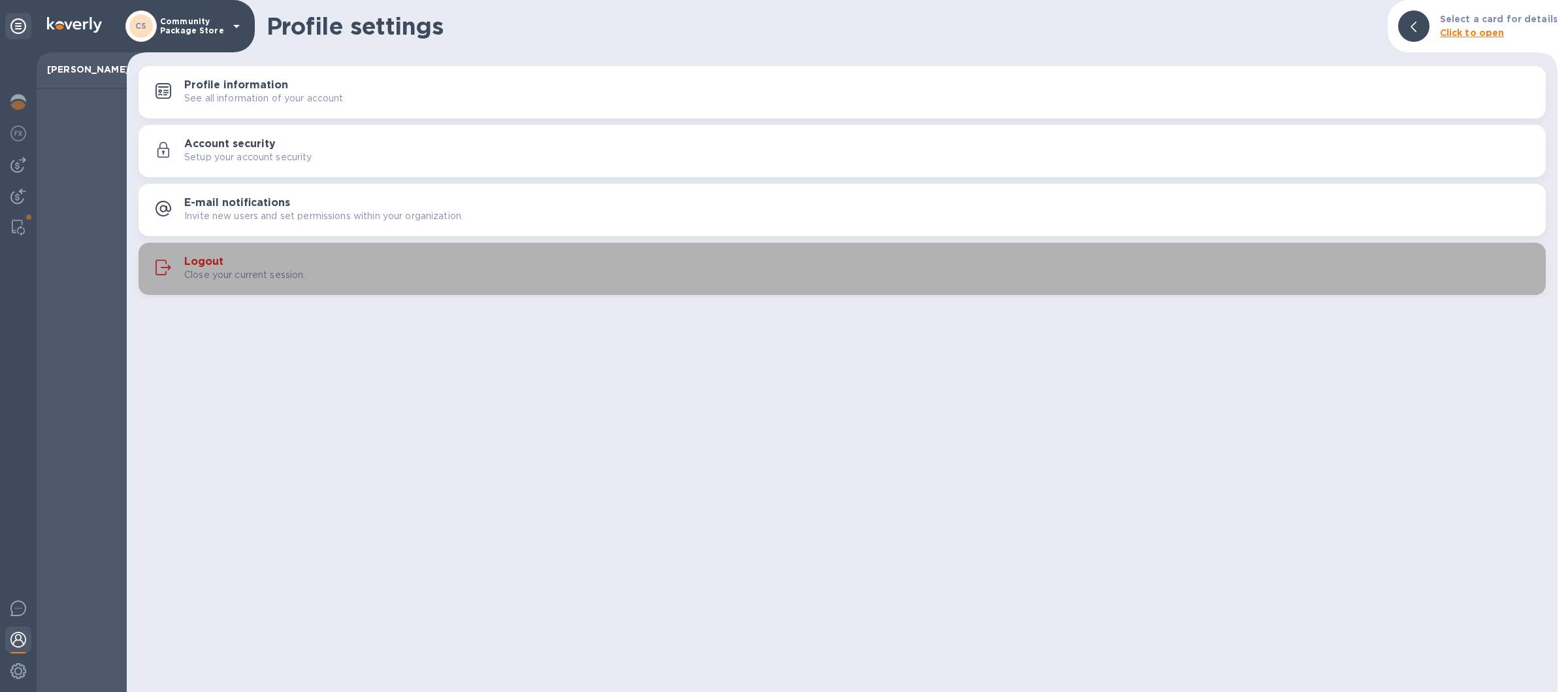
click at [566, 271] on div "Close your current session." at bounding box center [859, 275] width 1351 height 14
